Goal: Navigation & Orientation: Understand site structure

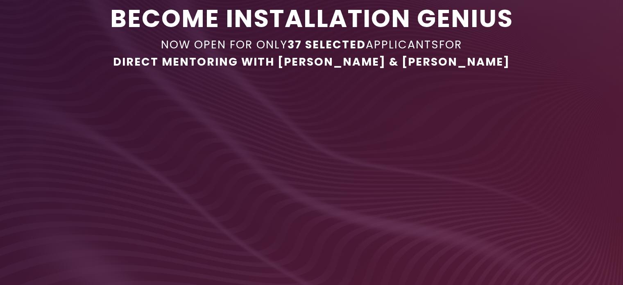
scroll to position [51, 0]
click at [310, 203] on div at bounding box center [311, 218] width 491 height 276
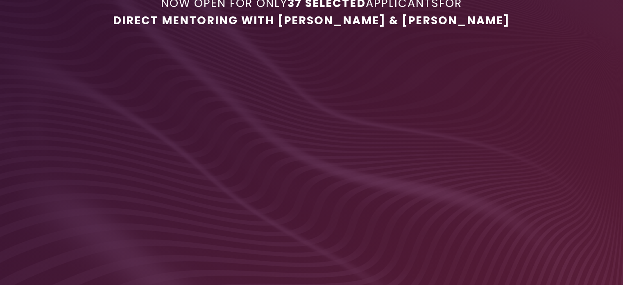
scroll to position [133, 0]
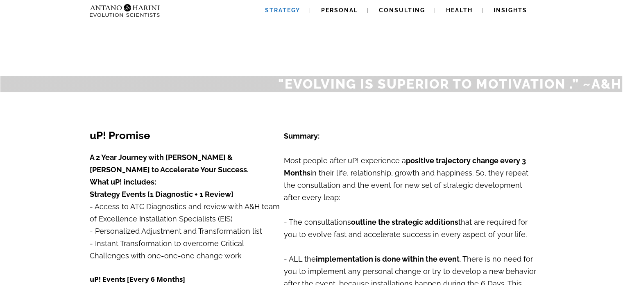
click at [283, 13] on span "Strategy" at bounding box center [282, 10] width 35 height 7
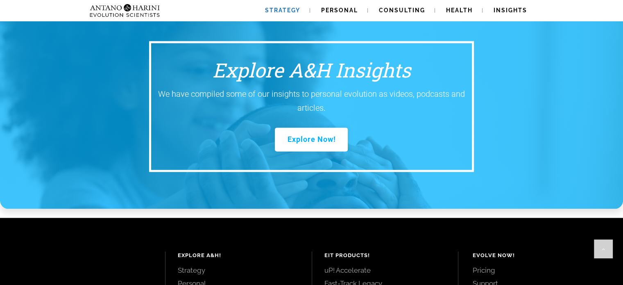
scroll to position [1105, 0]
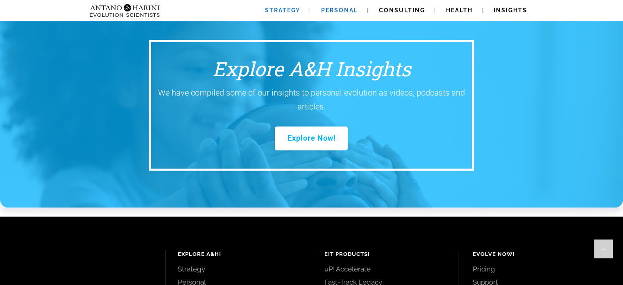
click at [346, 14] on link "Personal" at bounding box center [339, 10] width 57 height 21
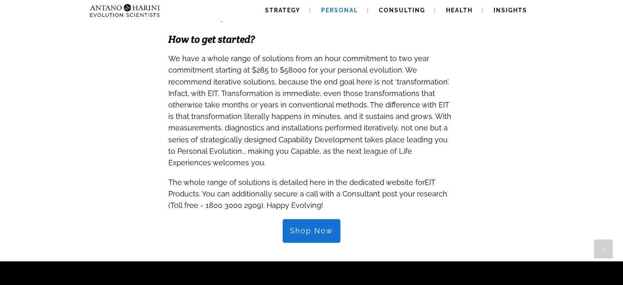
scroll to position [801, 0]
